Goal: Information Seeking & Learning: Find specific fact

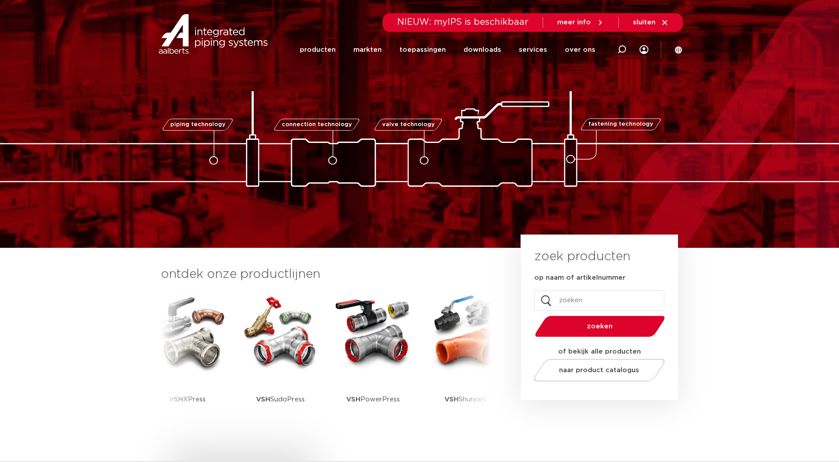
click at [546, 293] on input "op naam of artikelnummer" at bounding box center [599, 300] width 130 height 20
type input "1020000100"
click at [531, 315] on button "zoeken" at bounding box center [599, 326] width 137 height 23
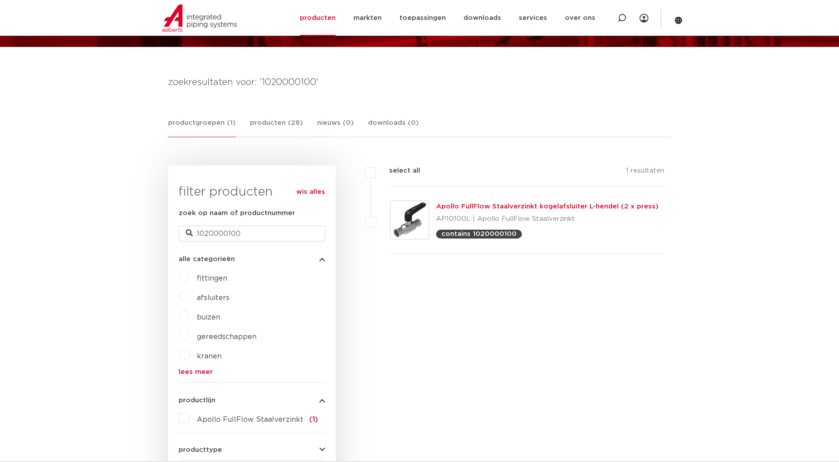
click at [497, 208] on link "Apollo FullFlow Staalverzinkt kogelafsluiter L-hendel (2 x press)" at bounding box center [547, 206] width 222 height 7
